Goal: Task Accomplishment & Management: Manage account settings

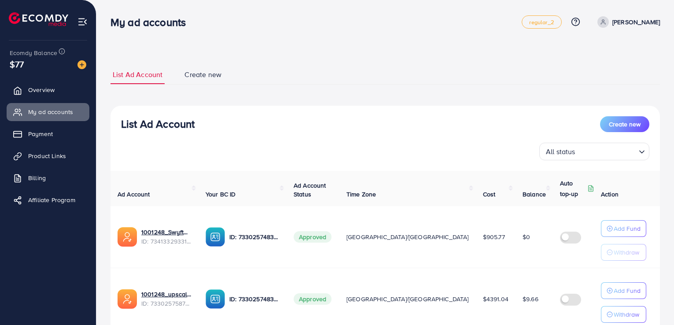
scroll to position [44, 0]
click at [614, 314] on p "Withdraw" at bounding box center [626, 314] width 26 height 11
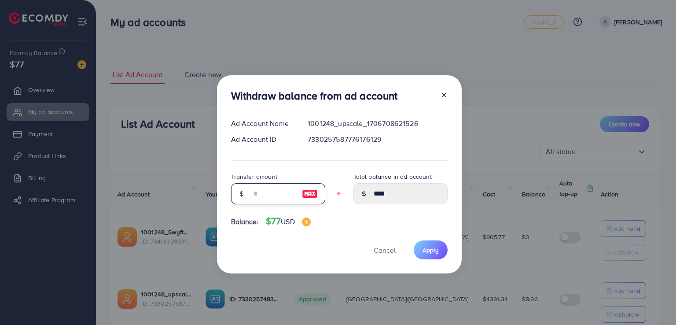
click at [269, 192] on input "text" at bounding box center [273, 193] width 44 height 21
type input "*"
type input "****"
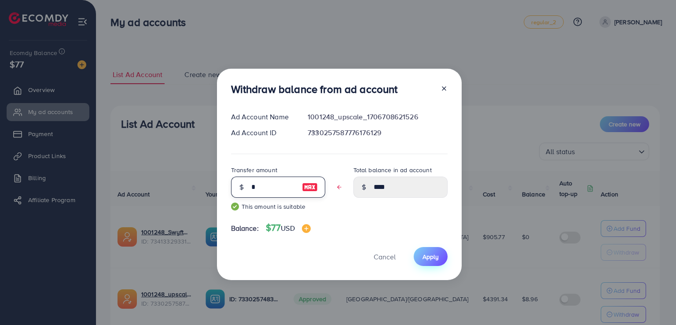
type input "*"
click at [435, 254] on span "Apply" at bounding box center [430, 256] width 16 height 9
